Goal: Navigation & Orientation: Find specific page/section

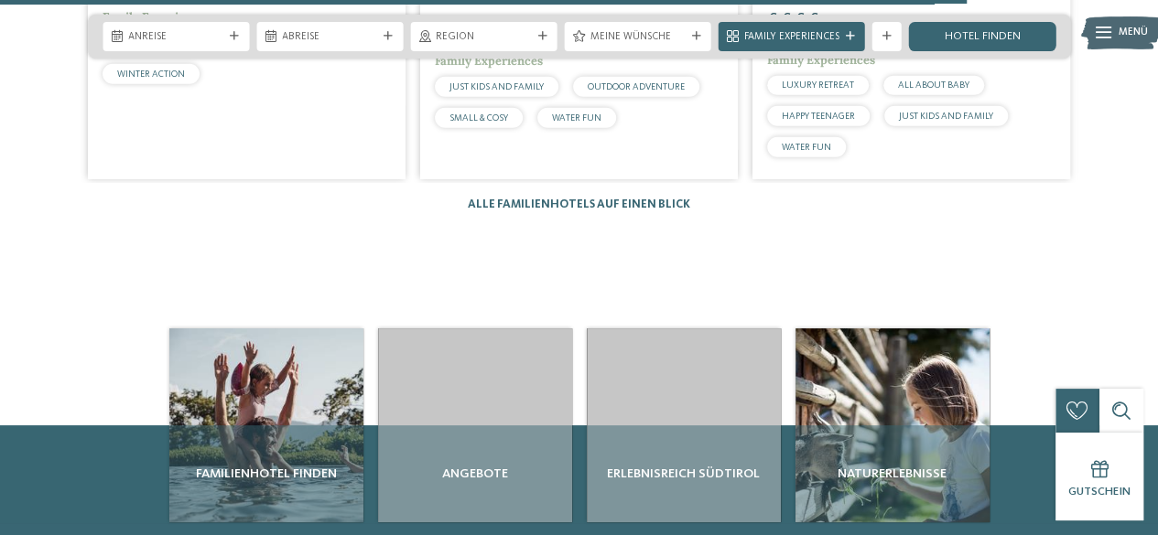
scroll to position [2453, 0]
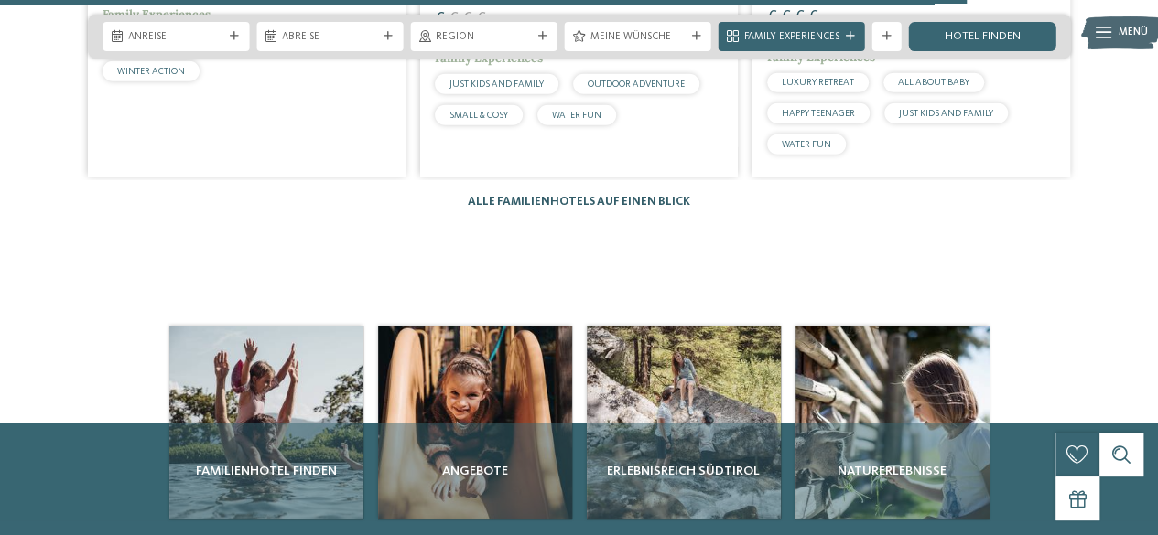
click at [649, 196] on link "Alle Familienhotels auf einen Blick" at bounding box center [579, 202] width 222 height 12
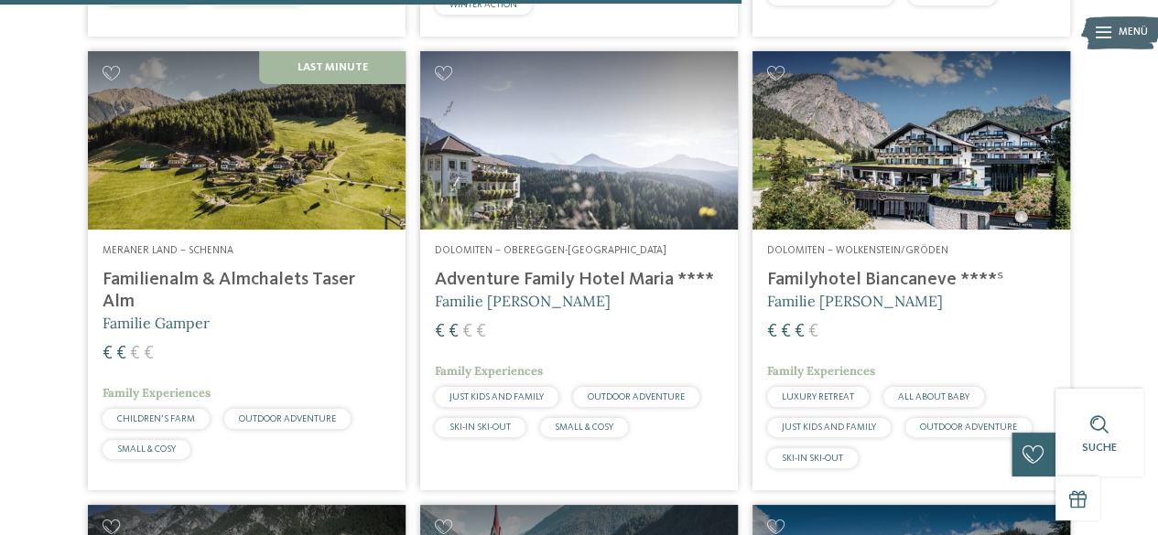
scroll to position [3148, 0]
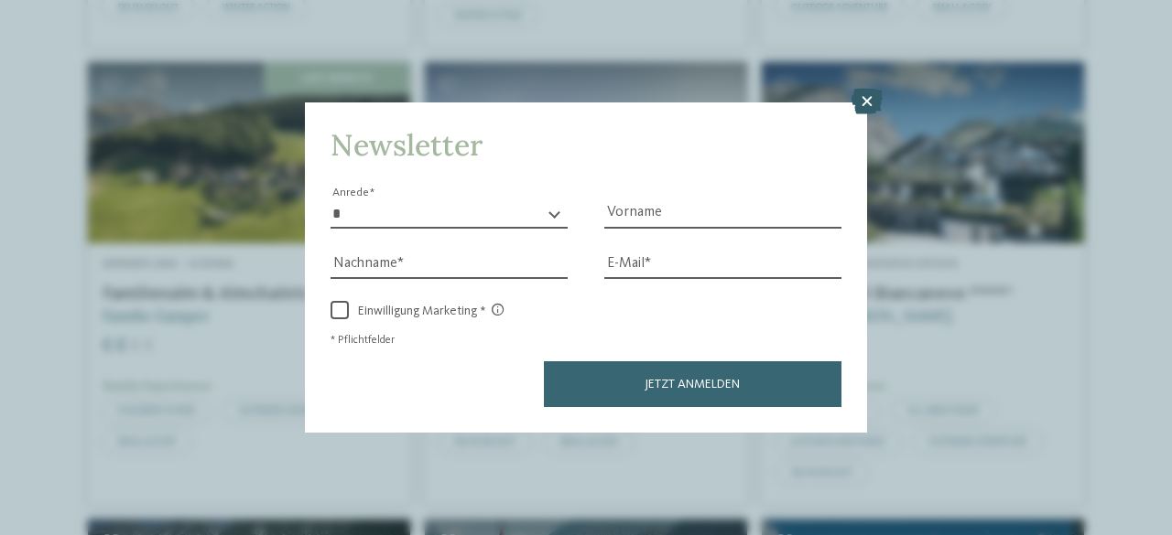
click at [857, 110] on icon at bounding box center [866, 102] width 31 height 26
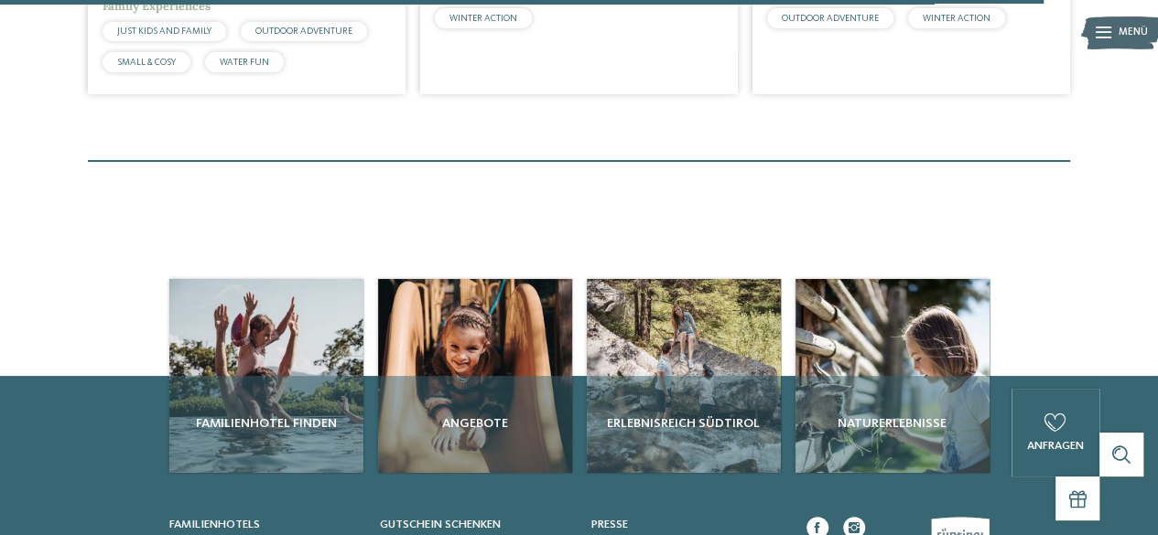
scroll to position [4466, 0]
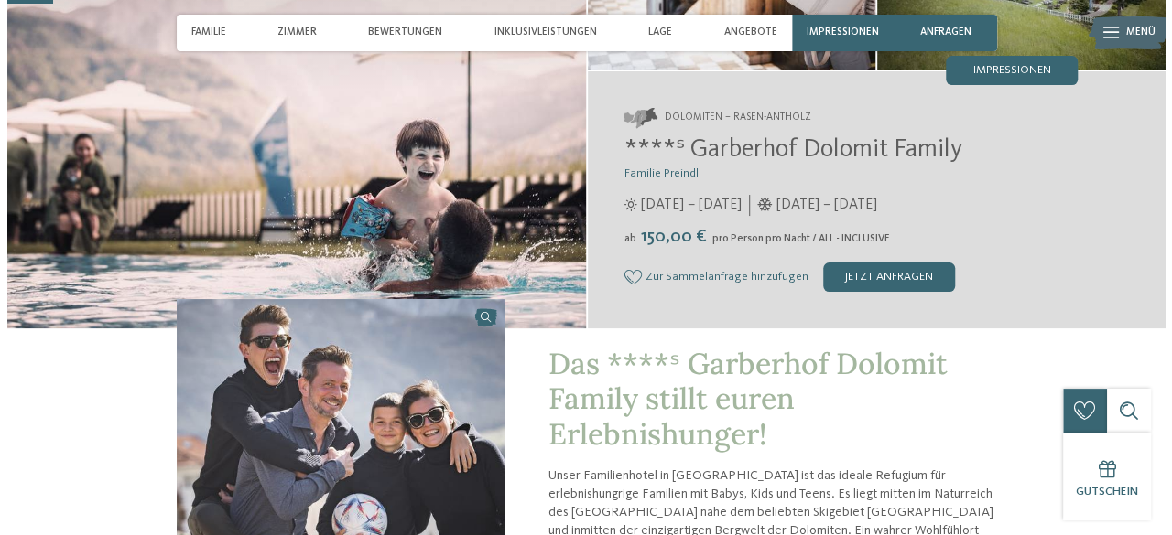
scroll to position [256, 0]
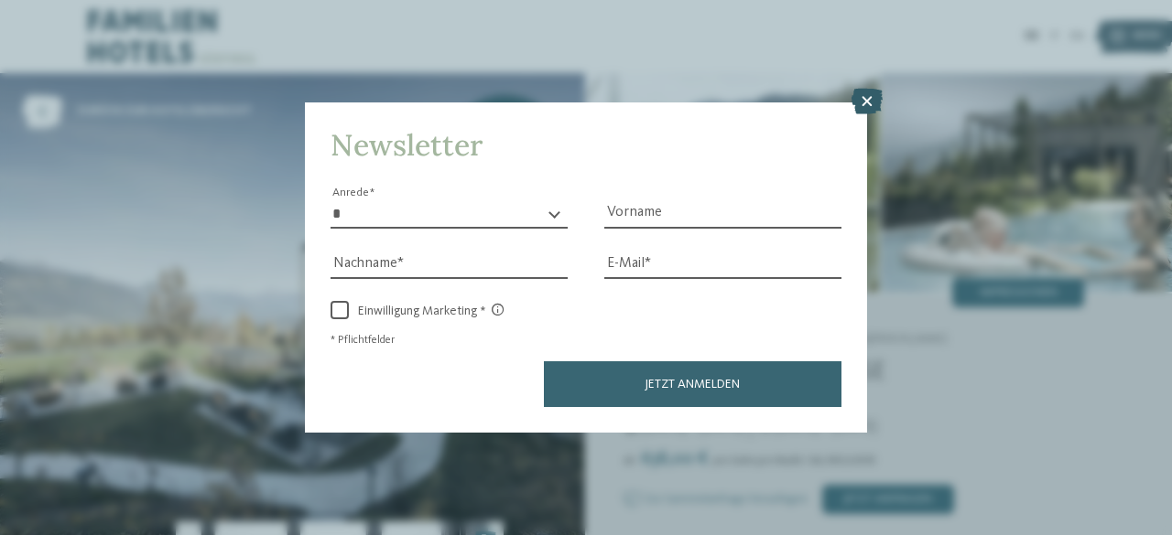
click at [869, 111] on icon at bounding box center [866, 102] width 31 height 26
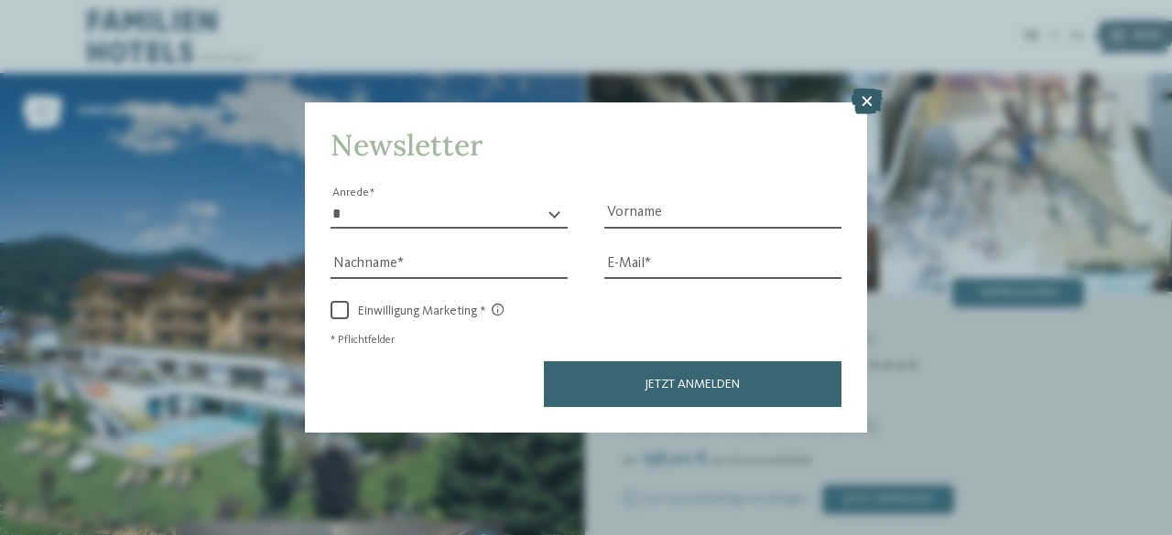
click at [871, 110] on icon at bounding box center [866, 102] width 31 height 26
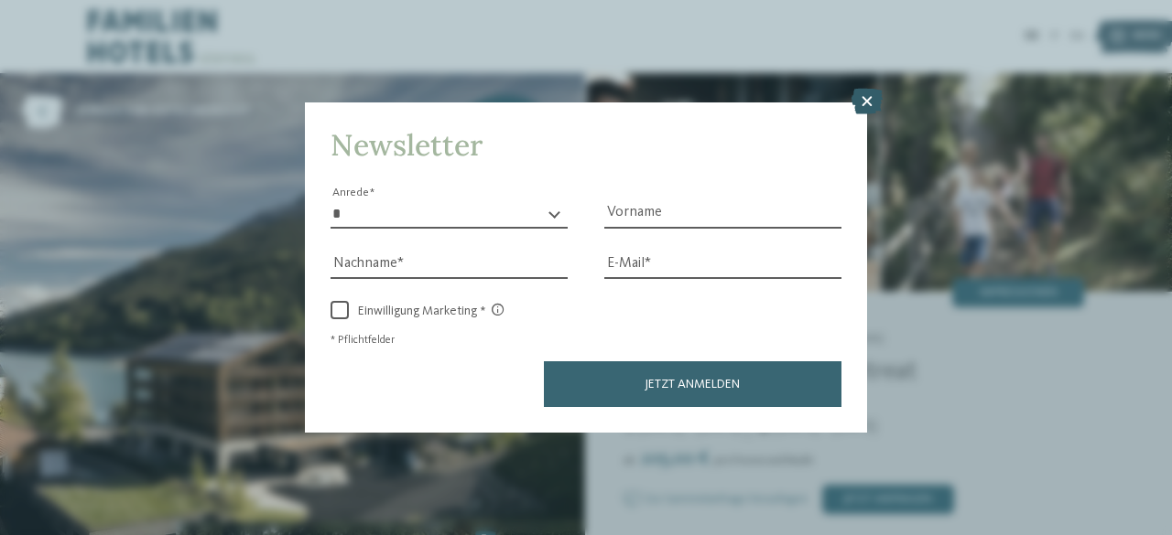
click at [875, 104] on icon at bounding box center [866, 102] width 31 height 26
